Goal: Communication & Community: Answer question/provide support

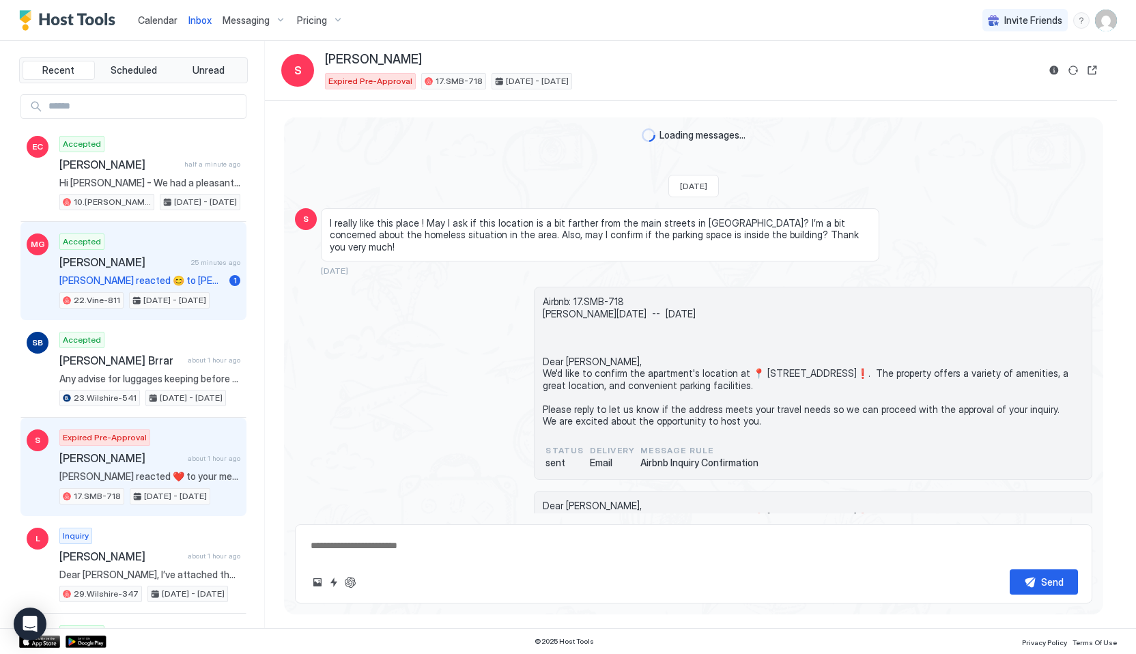
scroll to position [1478, 0]
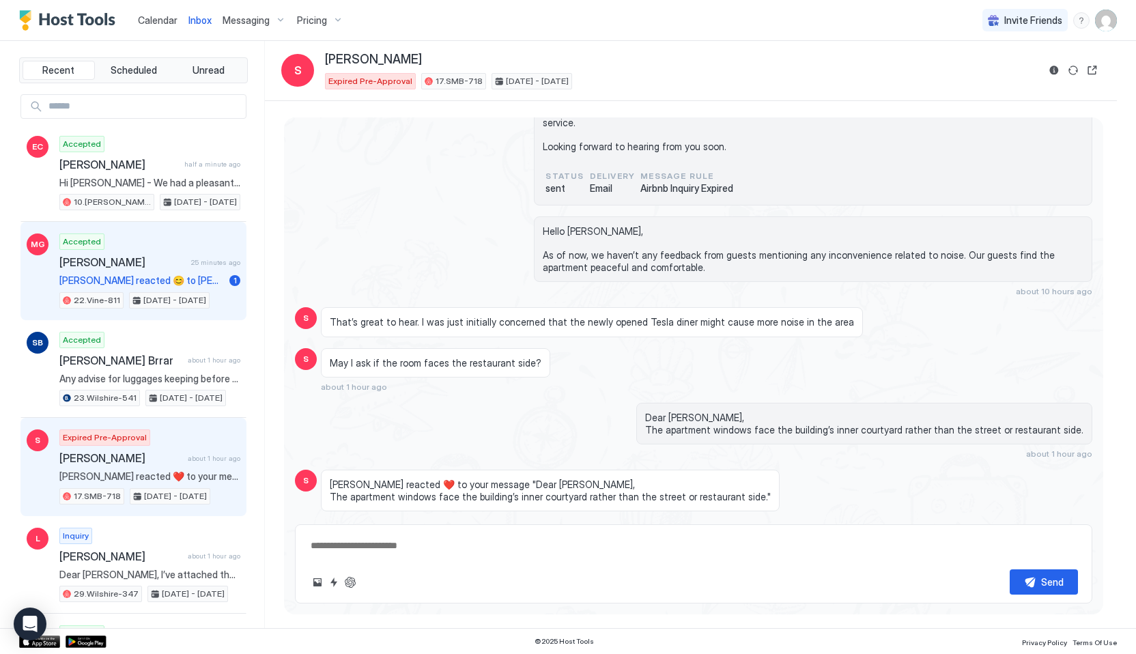
click at [158, 266] on span "[PERSON_NAME]" at bounding box center [122, 262] width 126 height 14
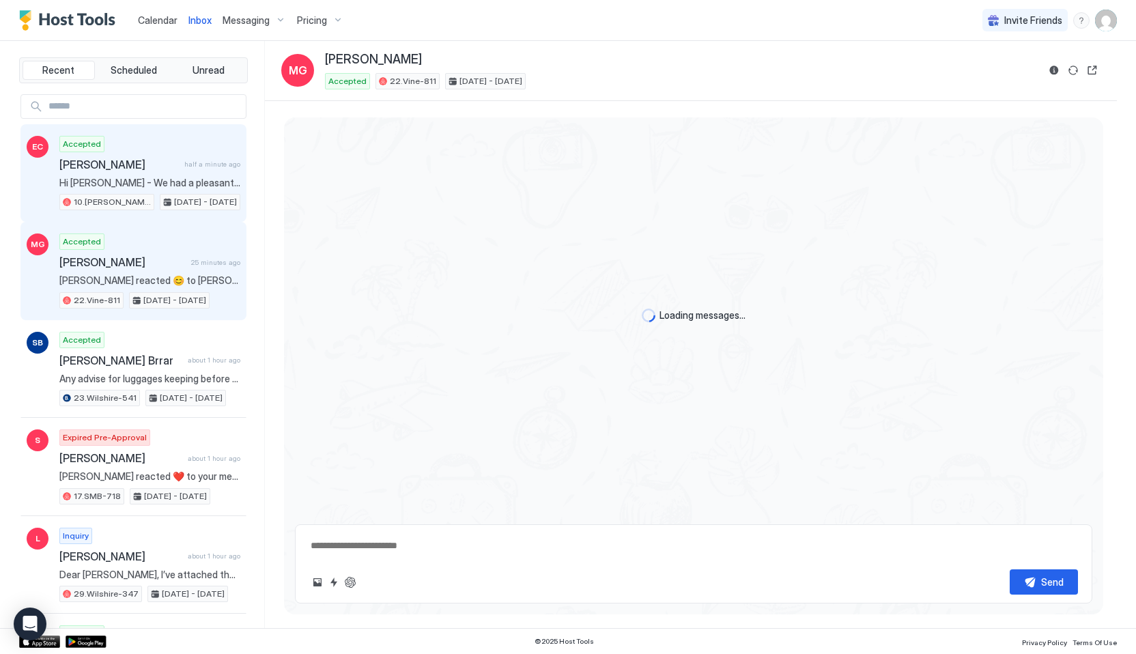
scroll to position [936, 0]
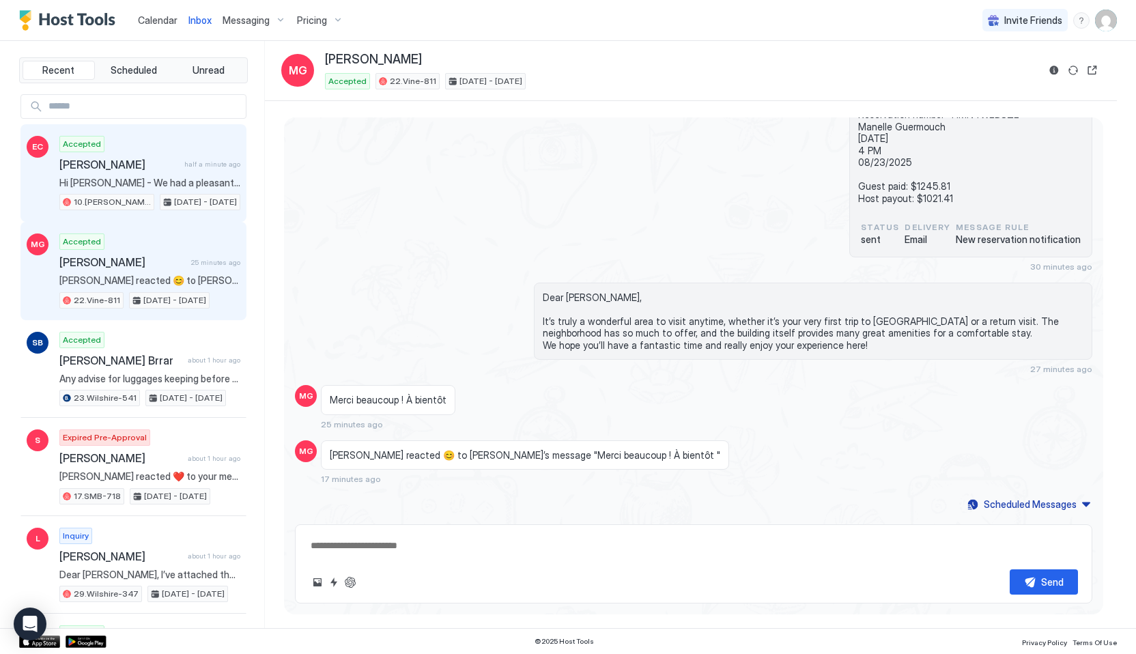
click at [189, 188] on span "Hi [PERSON_NAME] - We had a pleasant stay at your property which was comfortabl…" at bounding box center [149, 183] width 181 height 12
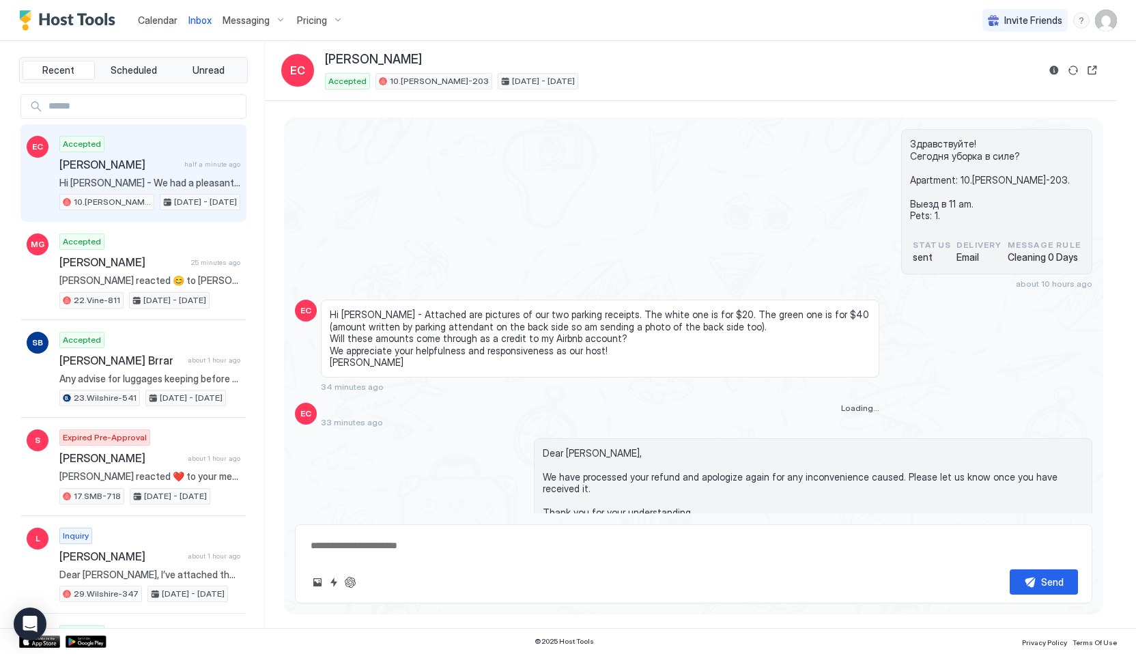
scroll to position [2218, 0]
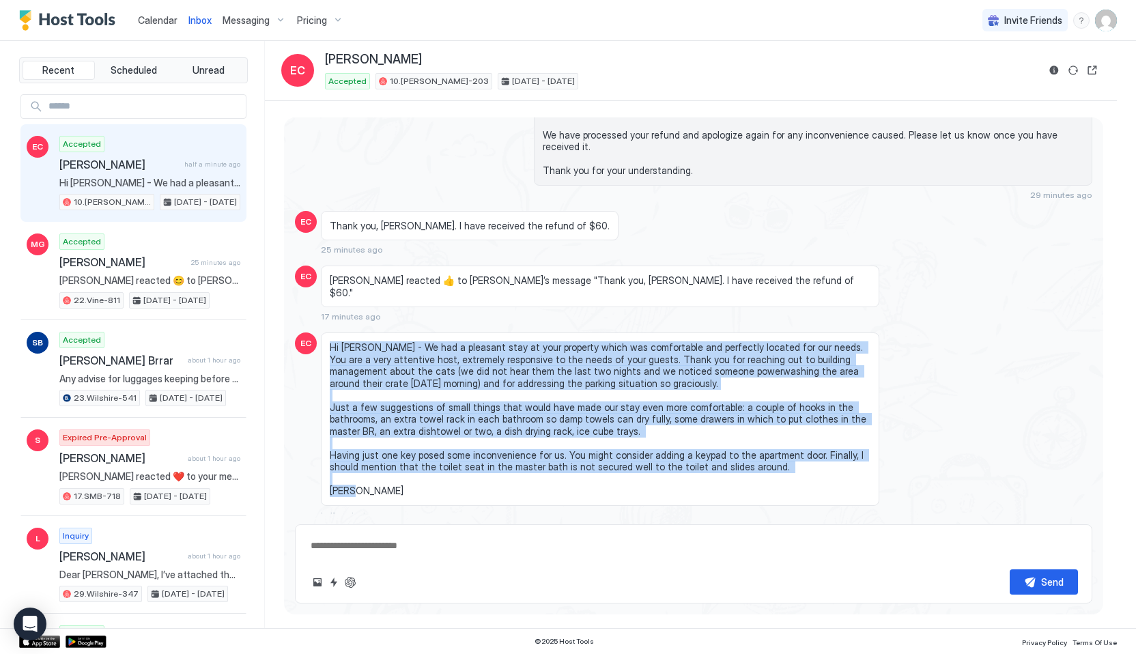
drag, startPoint x: 328, startPoint y: 309, endPoint x: 478, endPoint y: 453, distance: 208.5
click at [479, 454] on div "Hi [PERSON_NAME] - We had a pleasant stay at your property which was comfortabl…" at bounding box center [600, 418] width 558 height 173
copy span "Hi [PERSON_NAME] - We had a pleasant stay at your property which was comfortabl…"
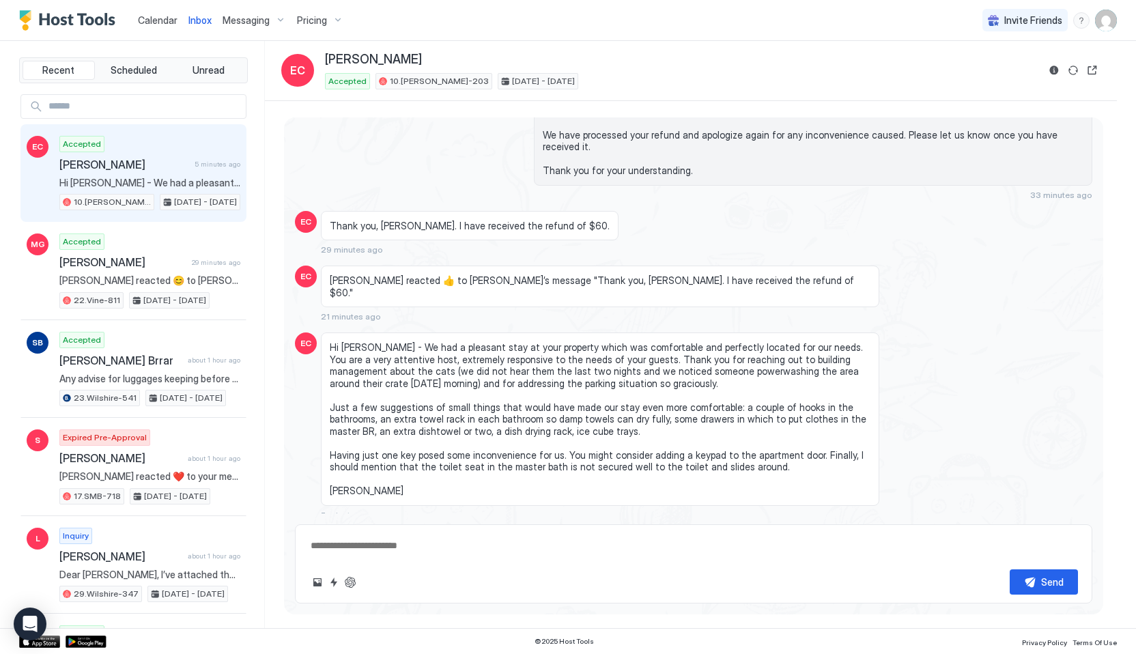
click at [373, 552] on textarea at bounding box center [693, 545] width 768 height 25
paste textarea "**********"
type textarea "*"
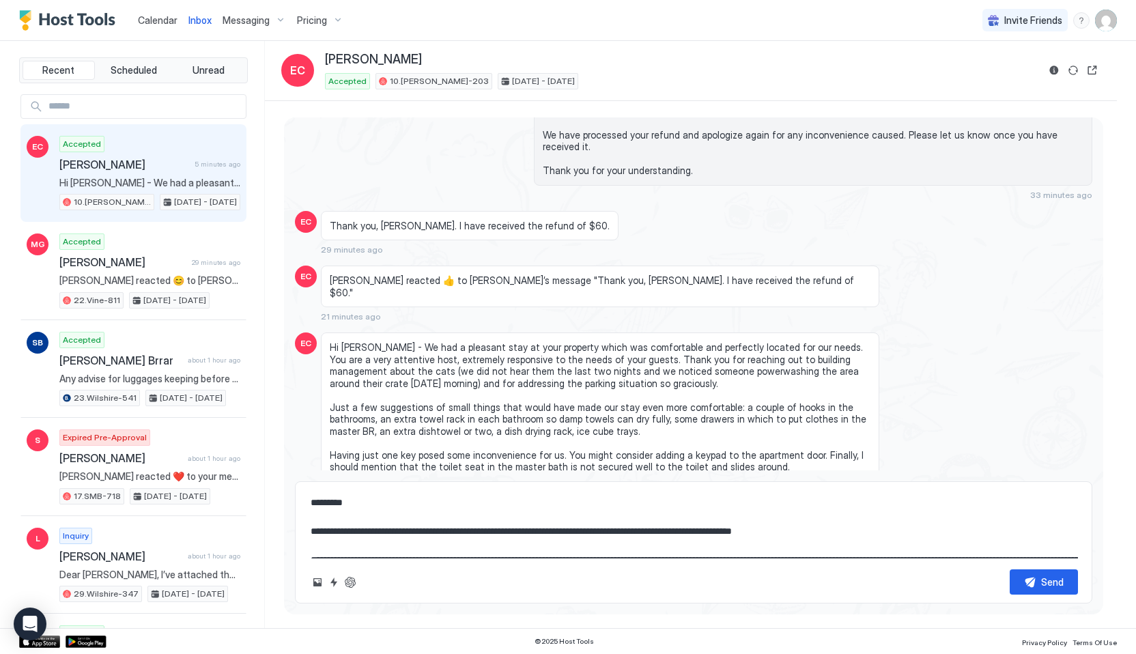
scroll to position [51, 0]
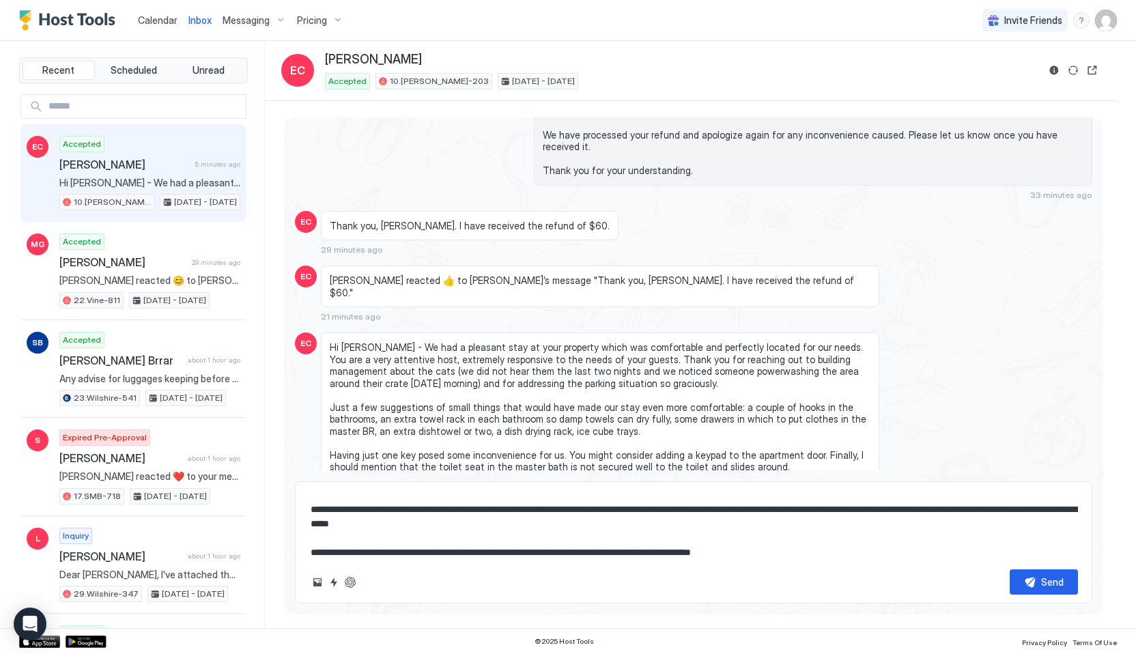
type textarea "**********"
click at [346, 55] on span "[PERSON_NAME]" at bounding box center [373, 60] width 97 height 16
copy span "[PERSON_NAME]"
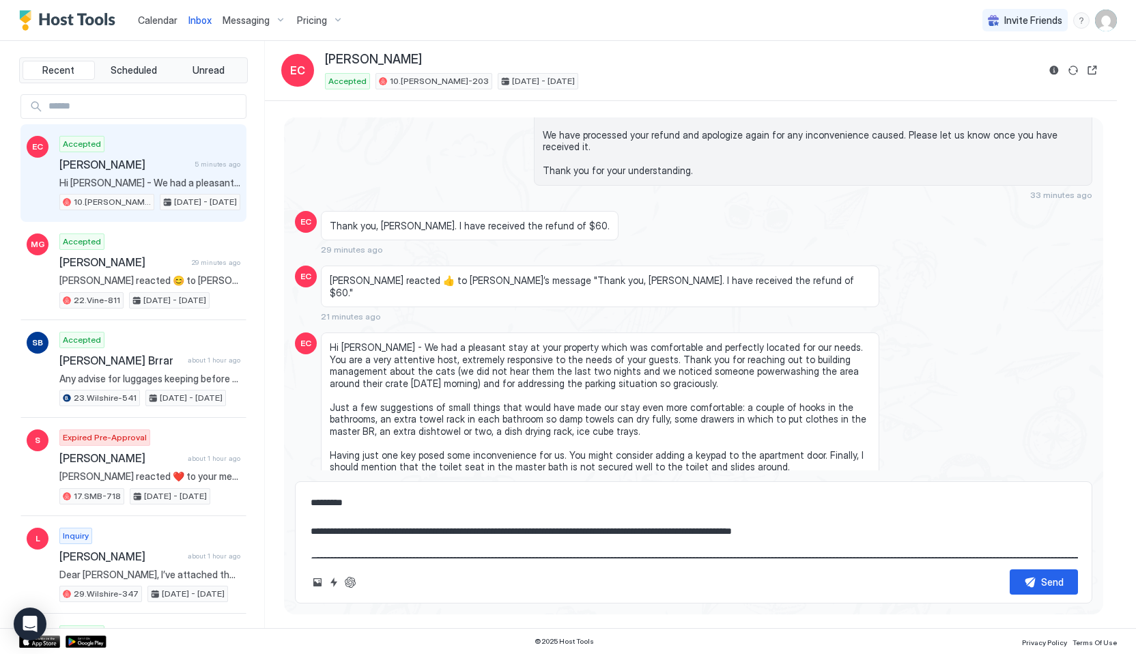
click at [340, 497] on textarea "**********" at bounding box center [693, 524] width 768 height 68
paste textarea "******"
type textarea "*"
type textarea "**********"
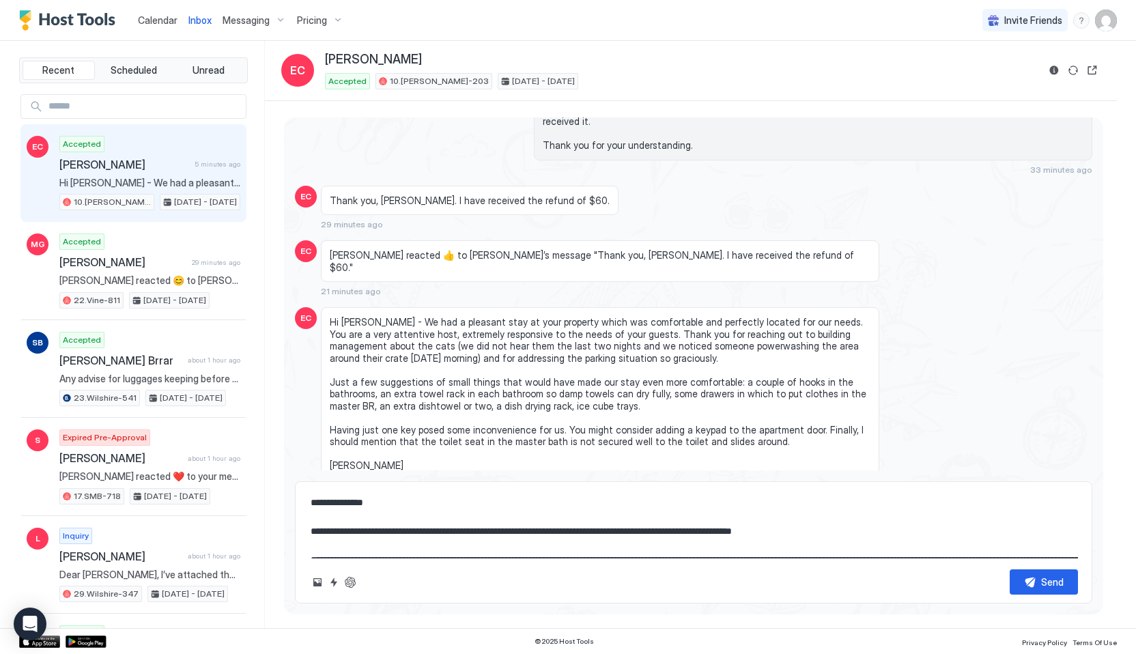
scroll to position [2261, 0]
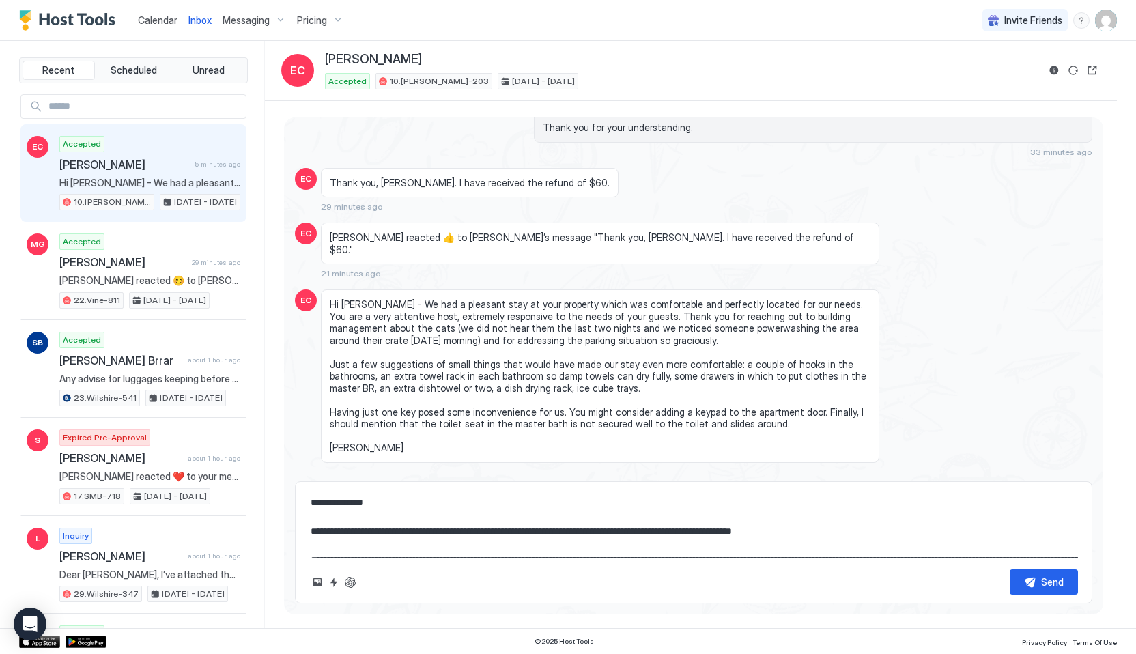
click at [311, 530] on textarea "**********" at bounding box center [693, 524] width 768 height 68
type textarea "*"
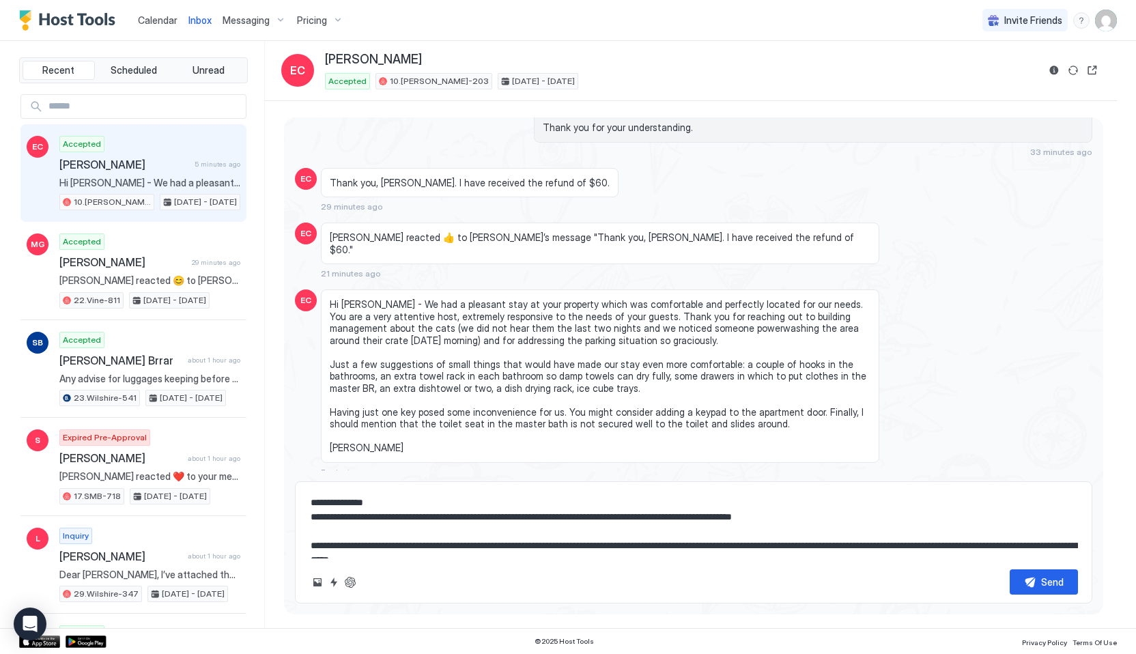
scroll to position [43, 0]
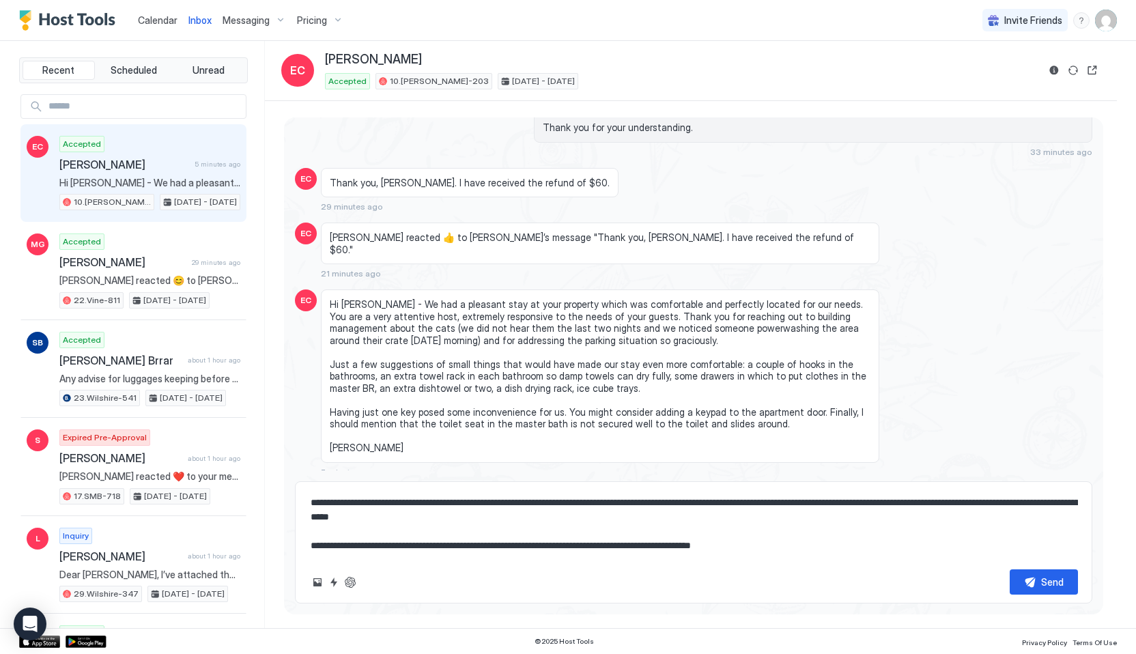
type textarea "**********"
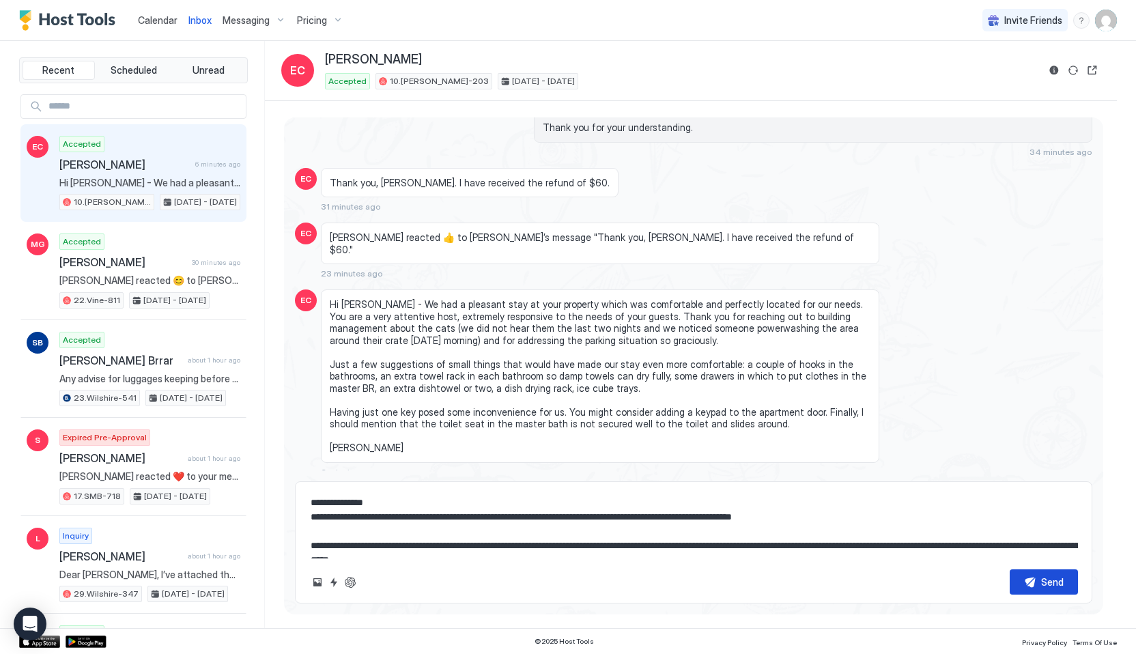
click at [1043, 585] on div "Send" at bounding box center [1052, 582] width 23 height 14
type textarea "*"
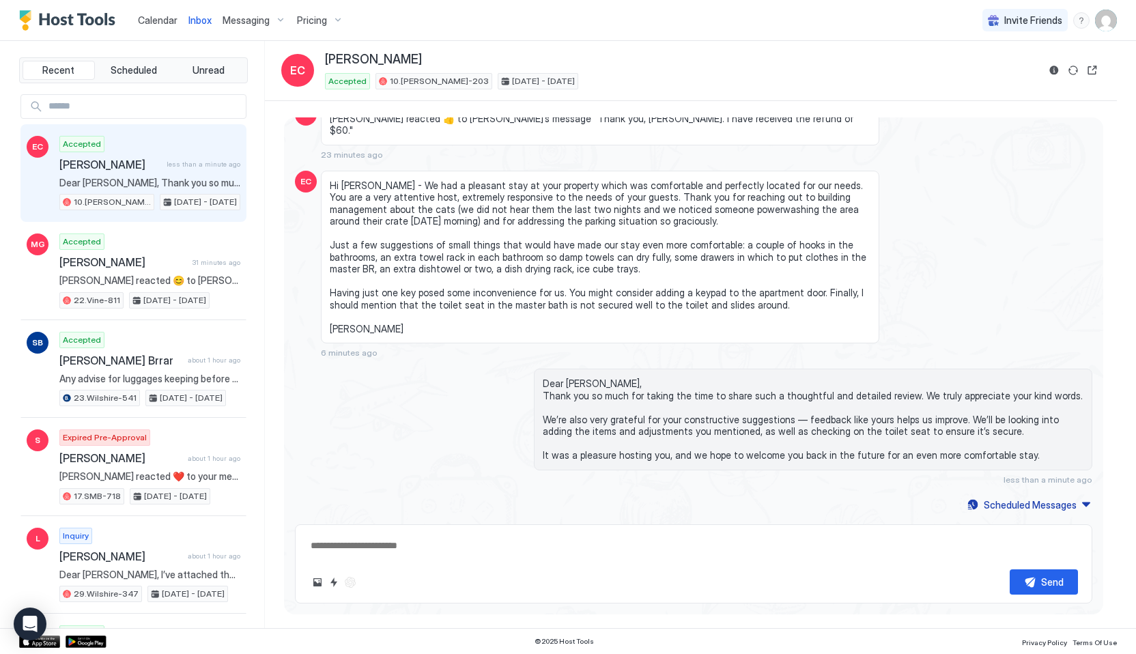
scroll to position [2290, 0]
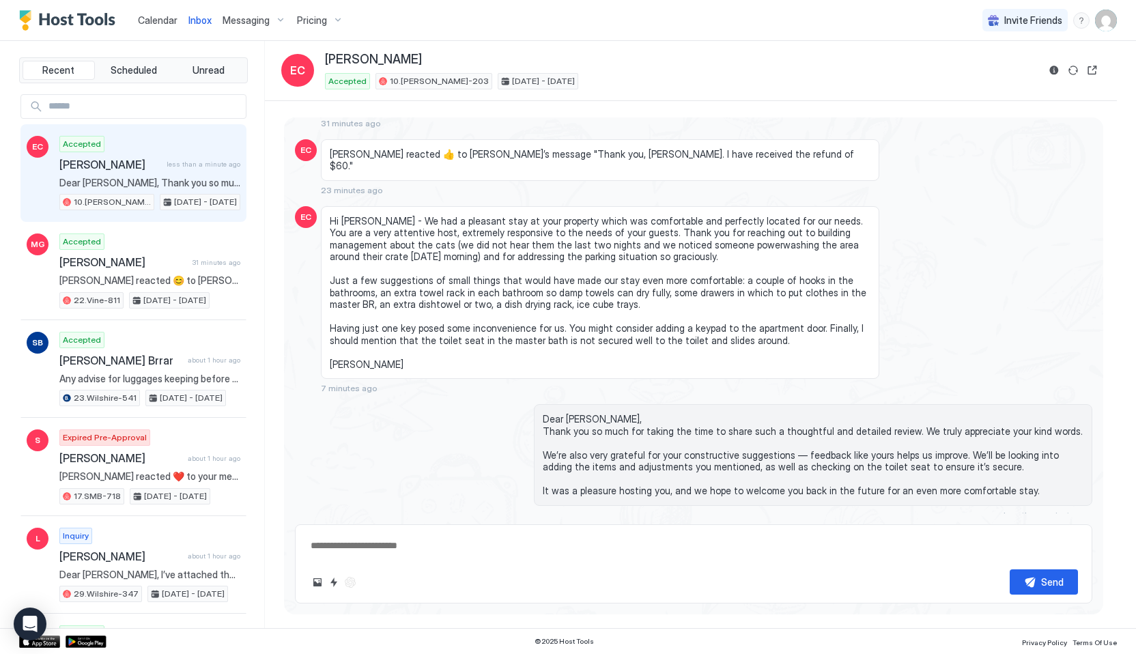
click at [407, 256] on span "Hi [PERSON_NAME] - We had a pleasant stay at your property which was comfortabl…" at bounding box center [600, 293] width 540 height 156
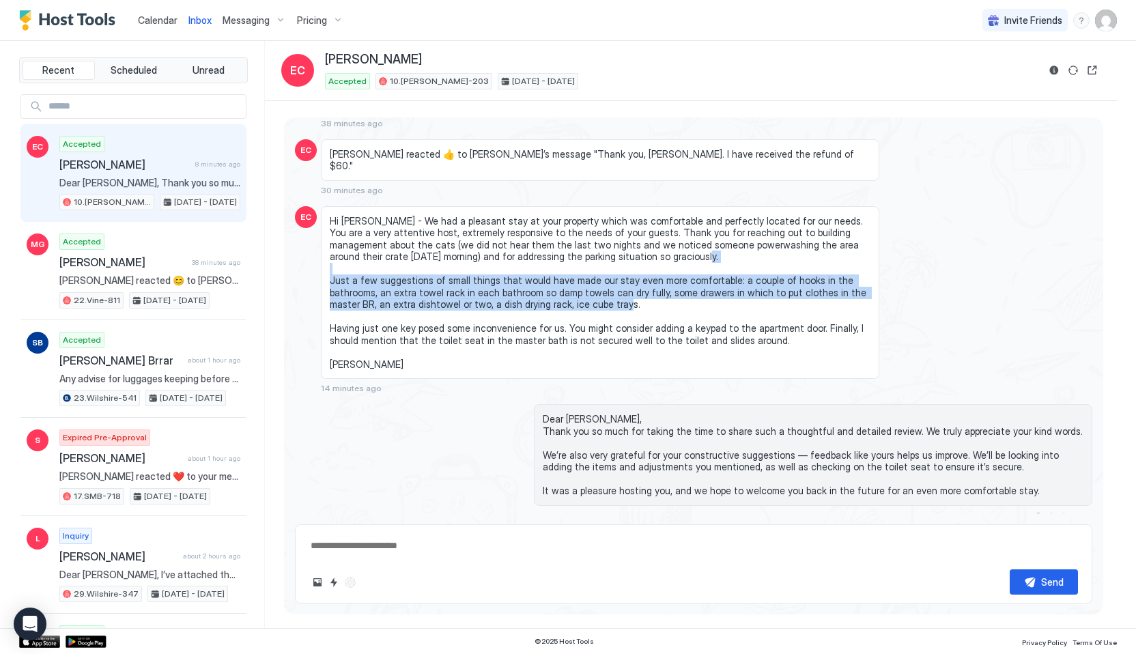
click at [149, 35] on button "Calendar" at bounding box center [157, 20] width 51 height 40
click at [156, 20] on span "Calendar" at bounding box center [158, 20] width 40 height 12
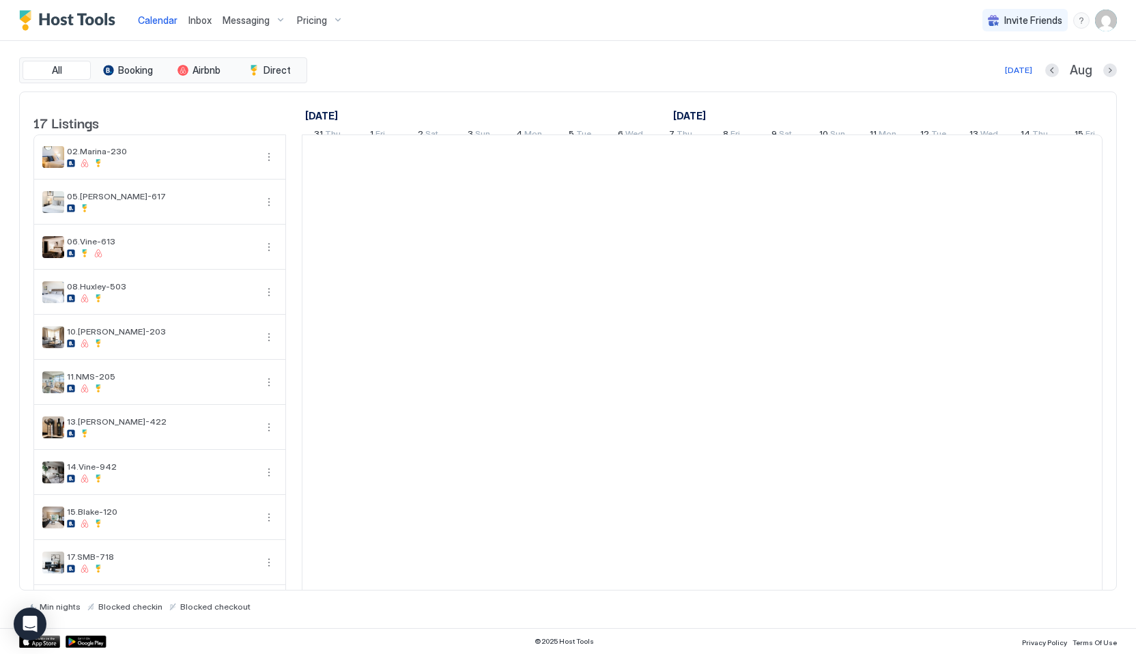
scroll to position [0, 758]
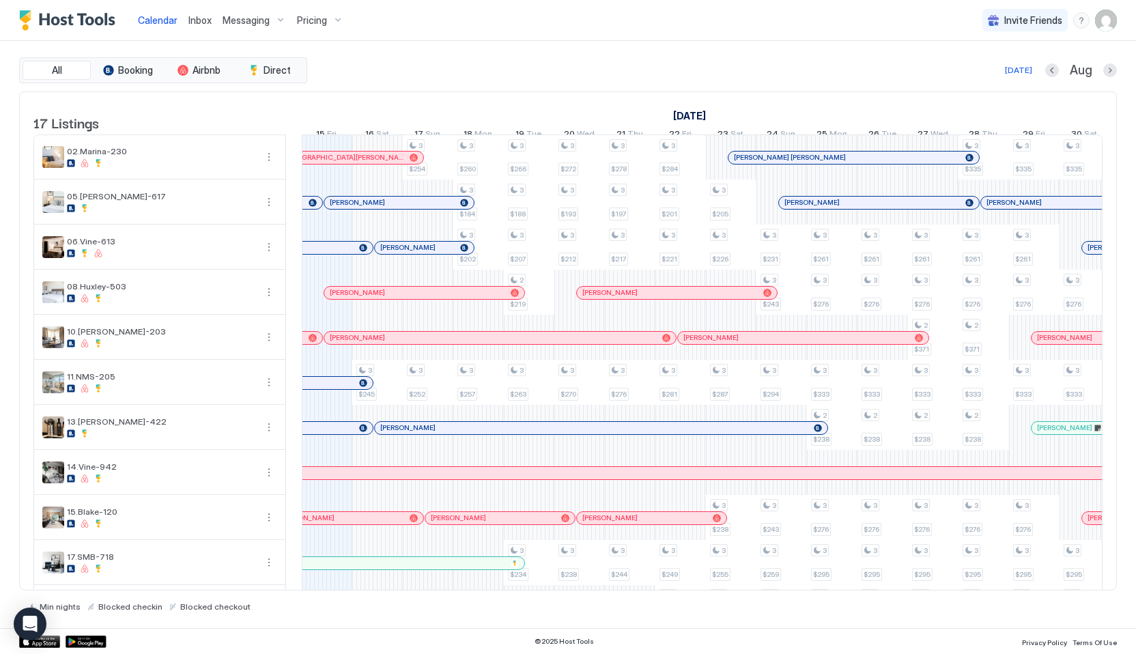
click at [201, 21] on span "Inbox" at bounding box center [199, 20] width 23 height 12
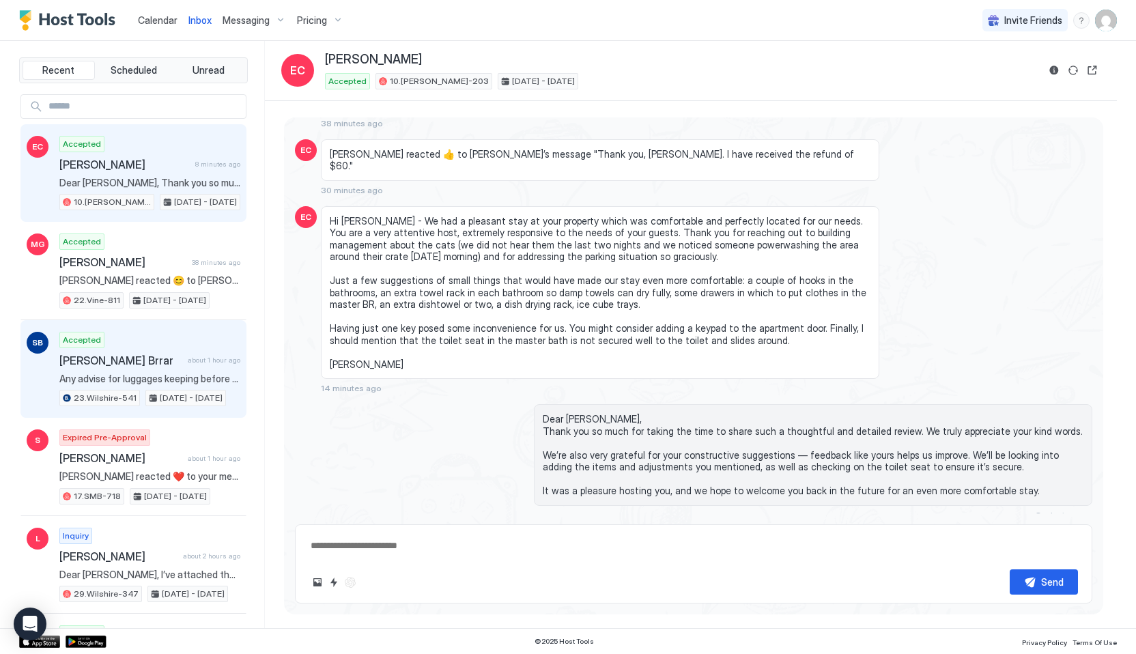
click at [131, 351] on div "Accepted [PERSON_NAME] Brrar about 1 hour ago Any advise for luggages keeping b…" at bounding box center [149, 369] width 181 height 75
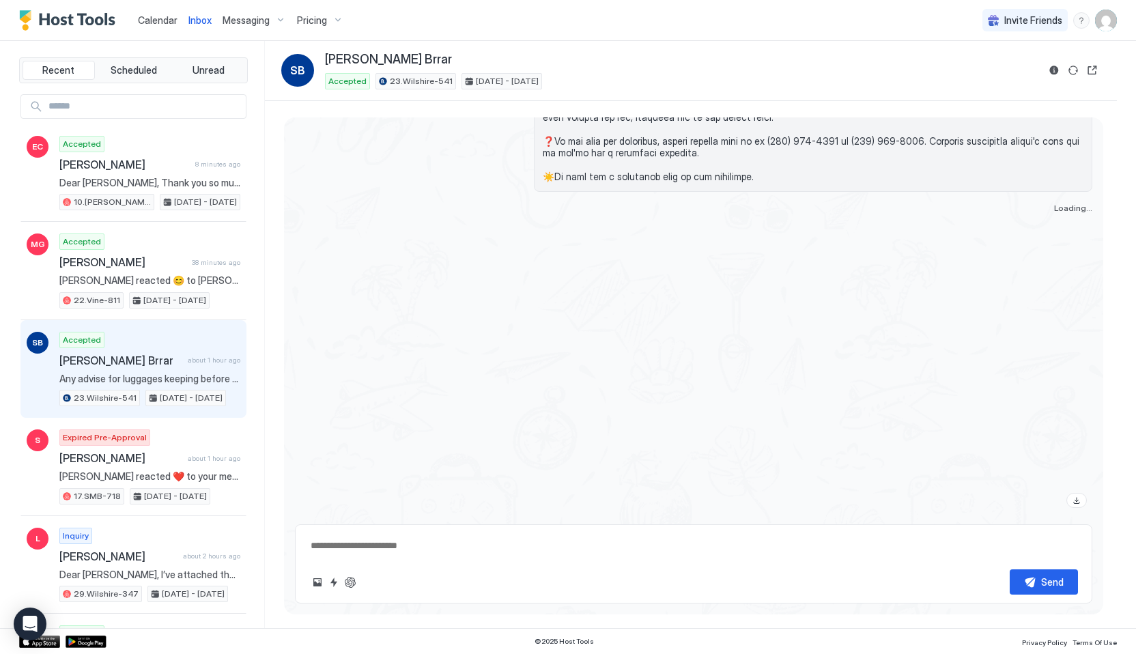
scroll to position [2315, 0]
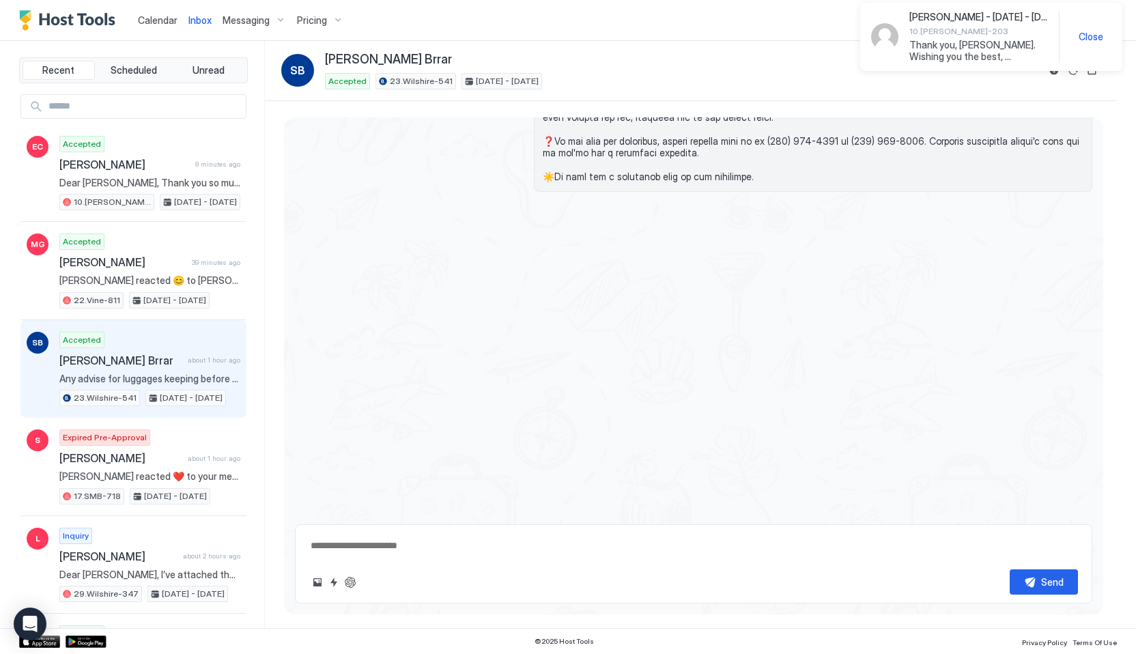
click at [958, 55] on span "Thank you, [PERSON_NAME]. Wishing you the best, [PERSON_NAME]" at bounding box center [978, 51] width 139 height 24
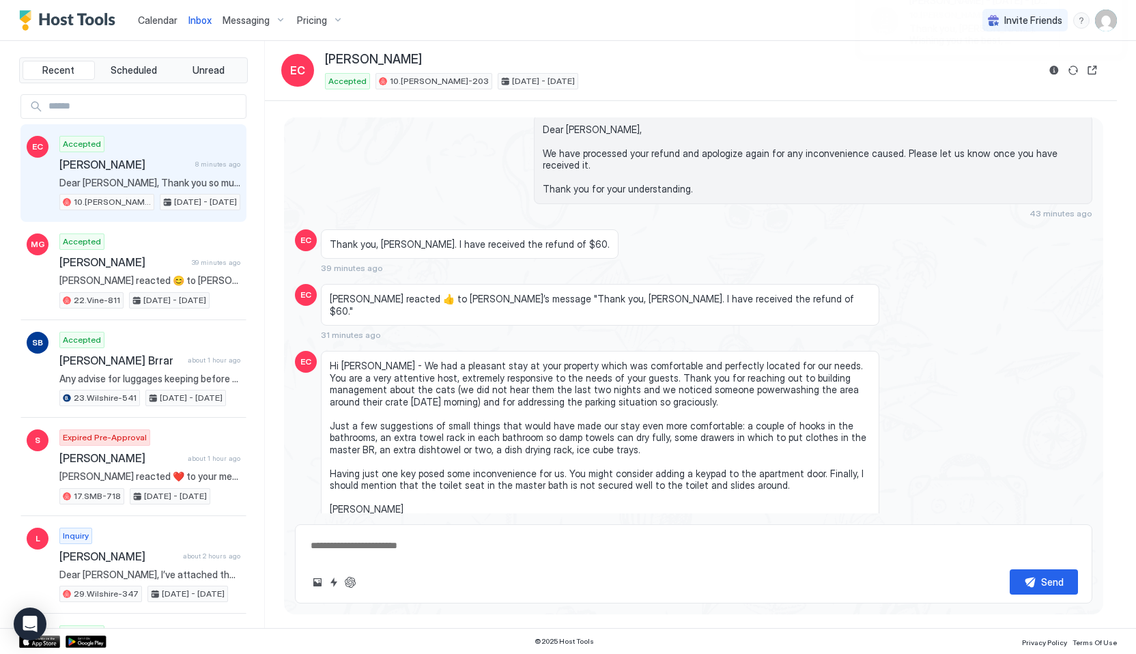
scroll to position [2275, 0]
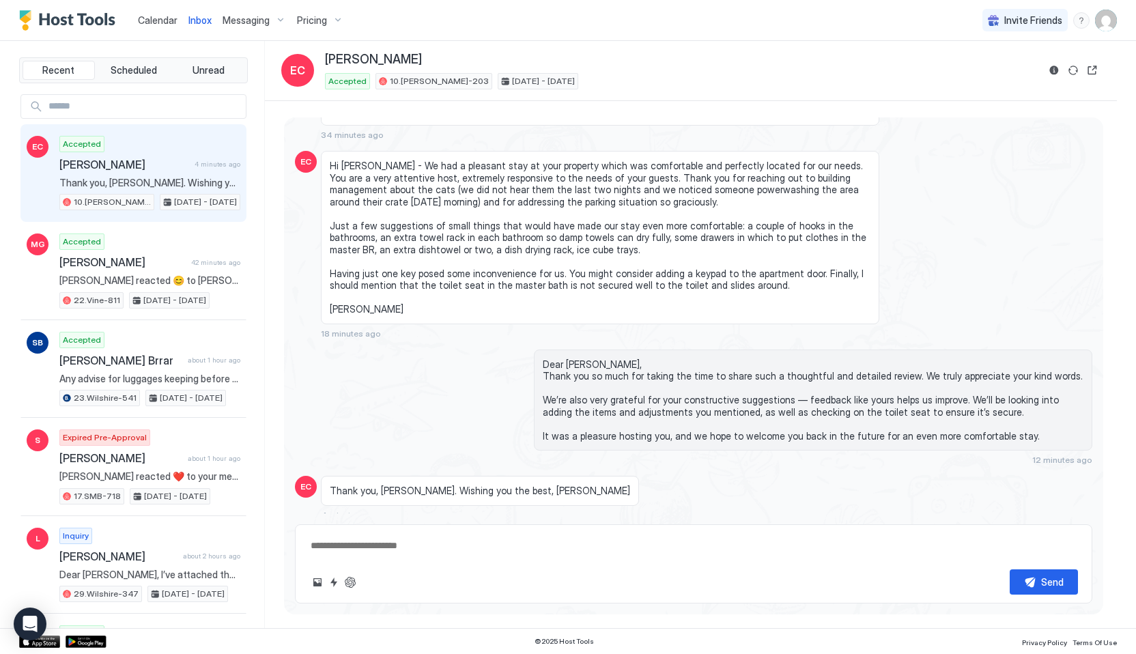
type textarea "*"
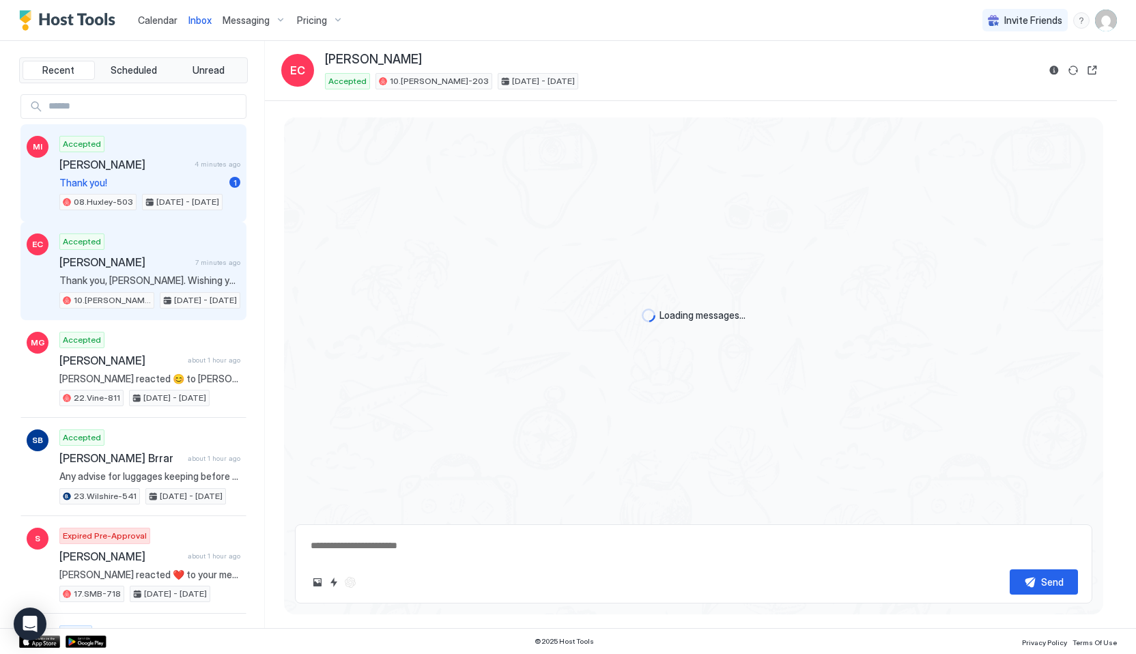
scroll to position [2261, 0]
click at [136, 162] on span "[PERSON_NAME]" at bounding box center [124, 165] width 130 height 14
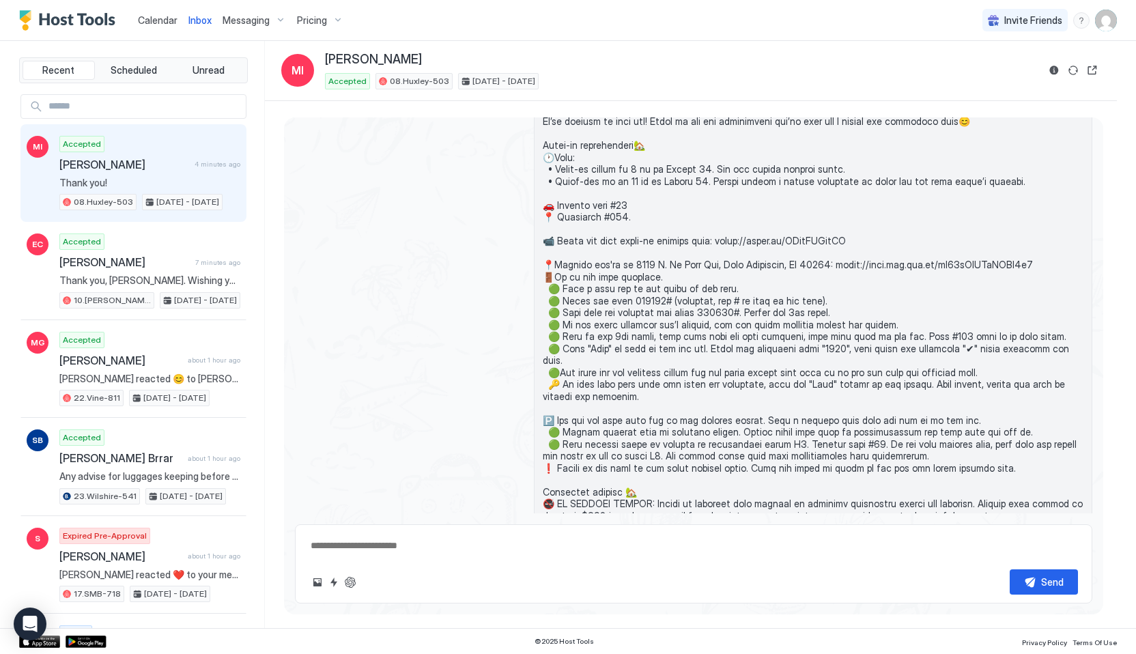
scroll to position [1430, 0]
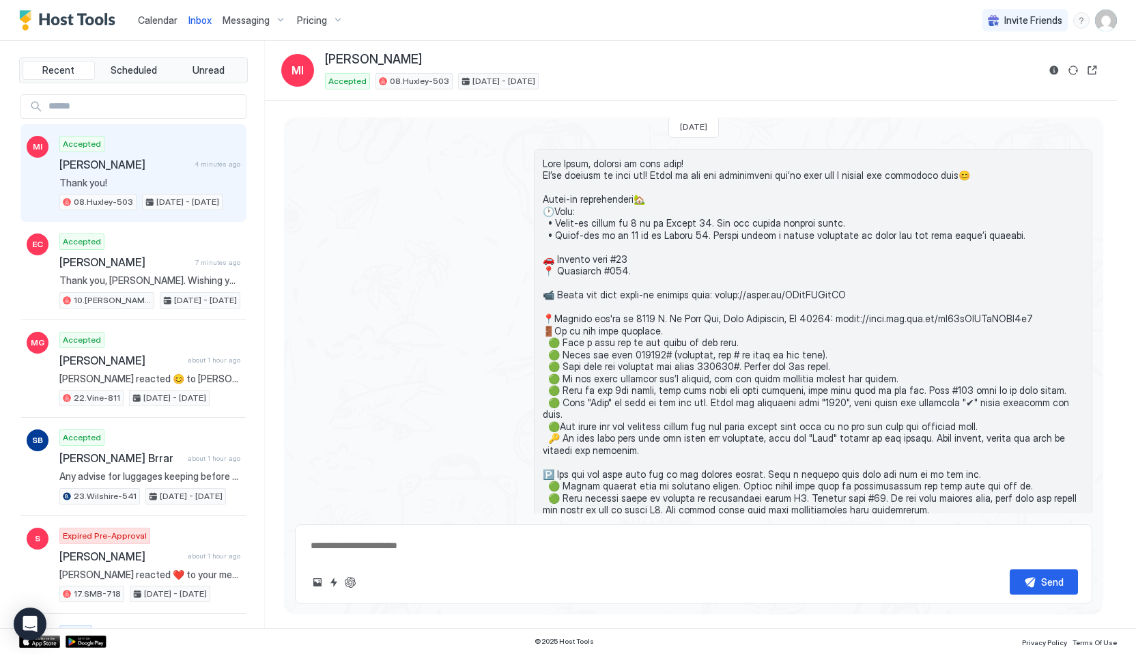
click at [168, 25] on span "Calendar" at bounding box center [158, 20] width 40 height 12
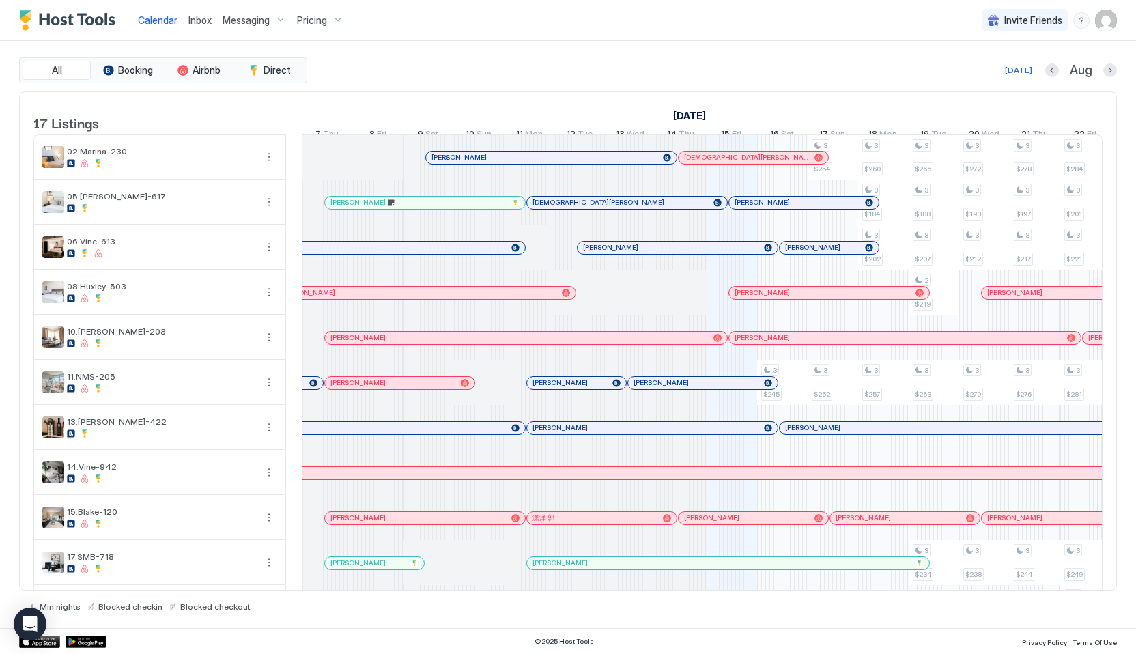
scroll to position [322, 0]
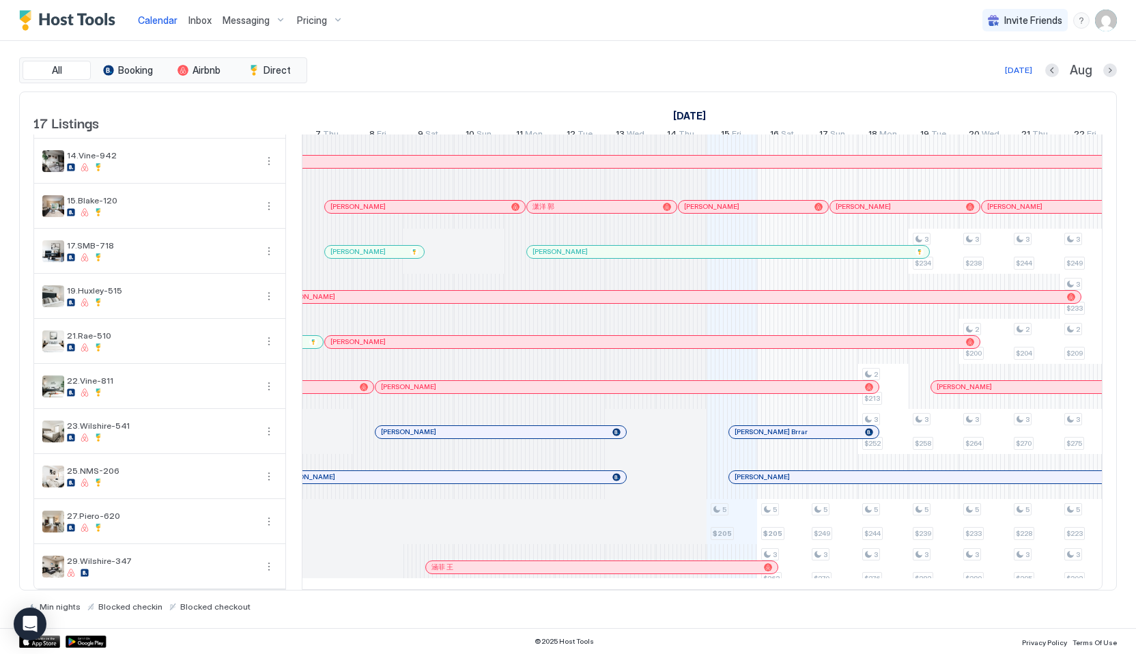
click at [190, 19] on span "Inbox" at bounding box center [199, 20] width 23 height 12
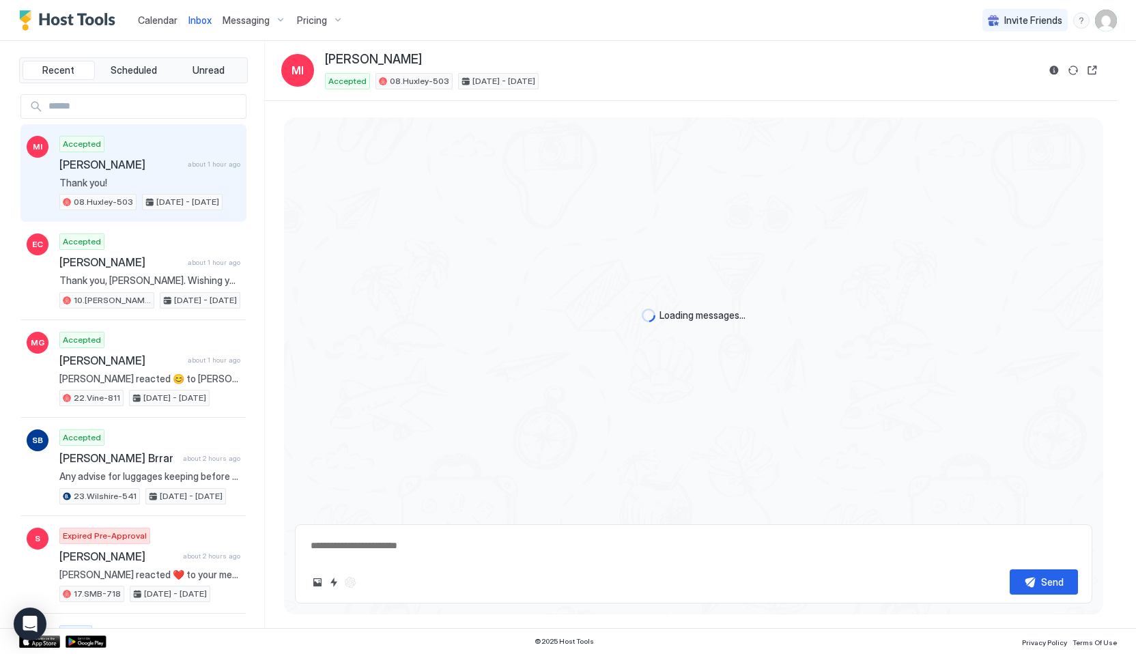
scroll to position [1968, 0]
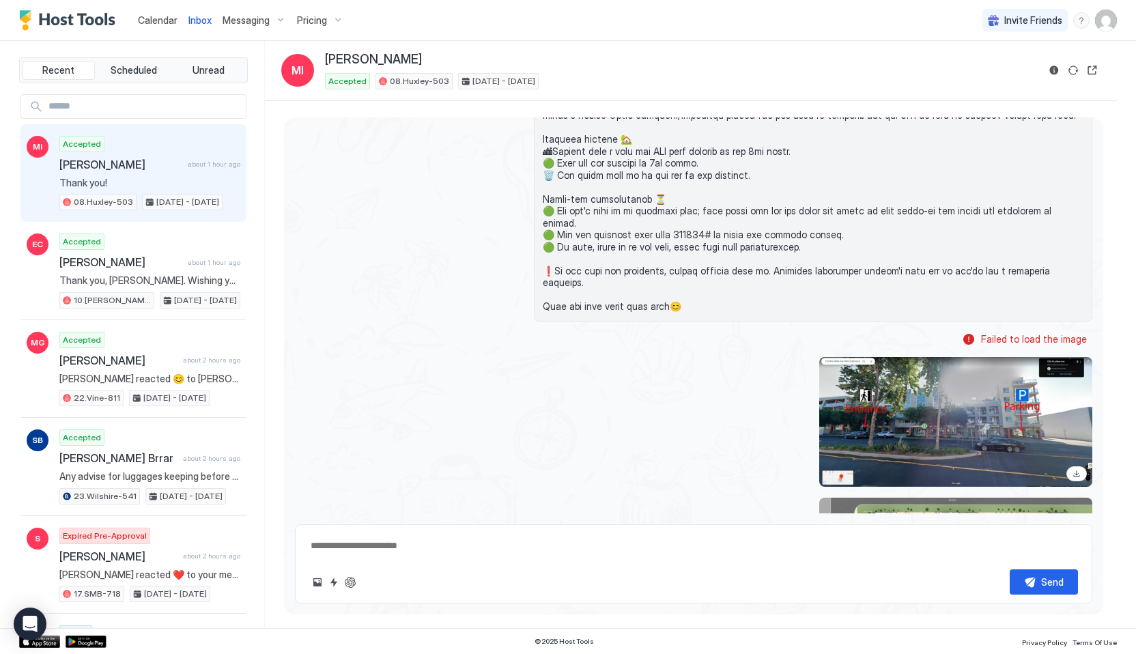
type textarea "*"
click at [152, 24] on span "Calendar" at bounding box center [158, 20] width 40 height 12
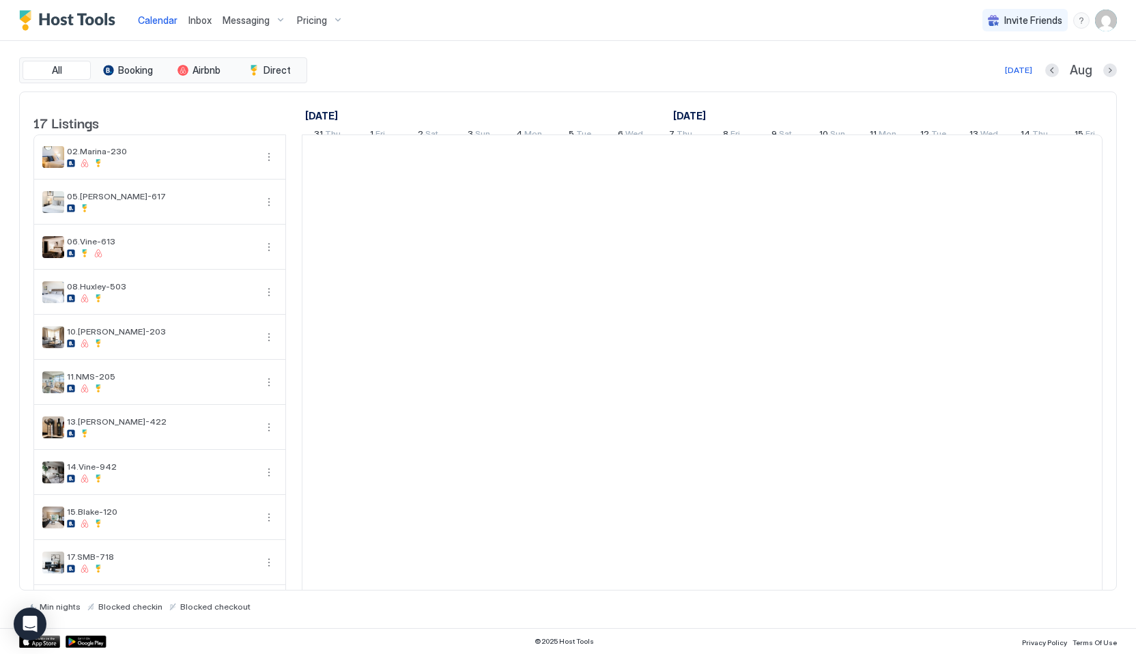
scroll to position [0, 758]
